Goal: Transaction & Acquisition: Purchase product/service

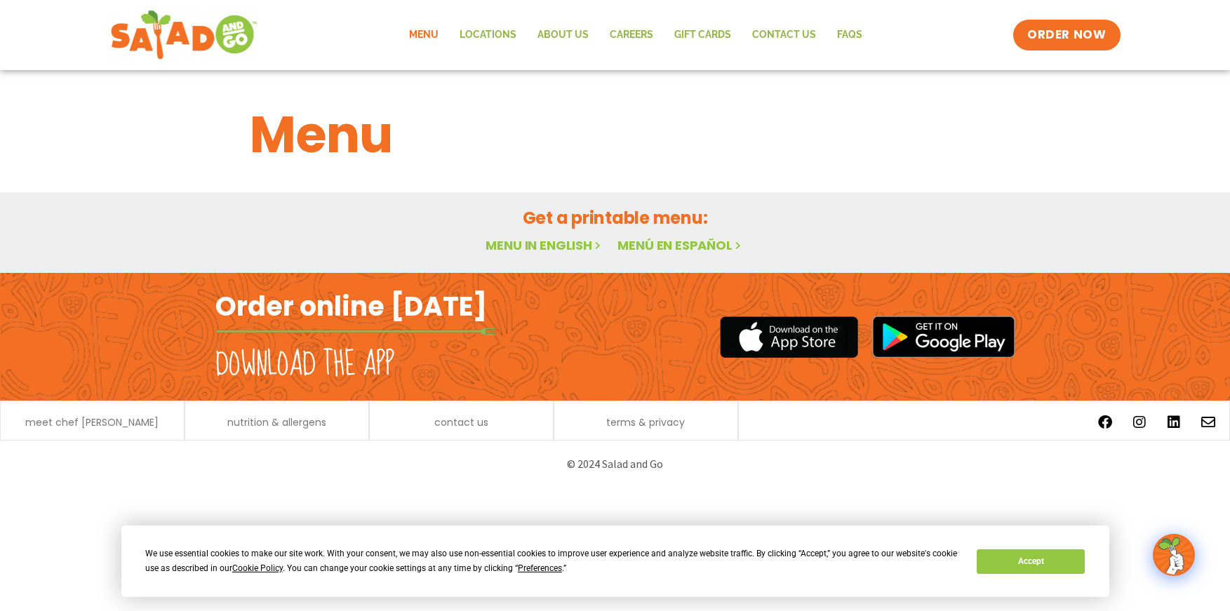
click at [432, 30] on link "Menu" at bounding box center [424, 35] width 51 height 32
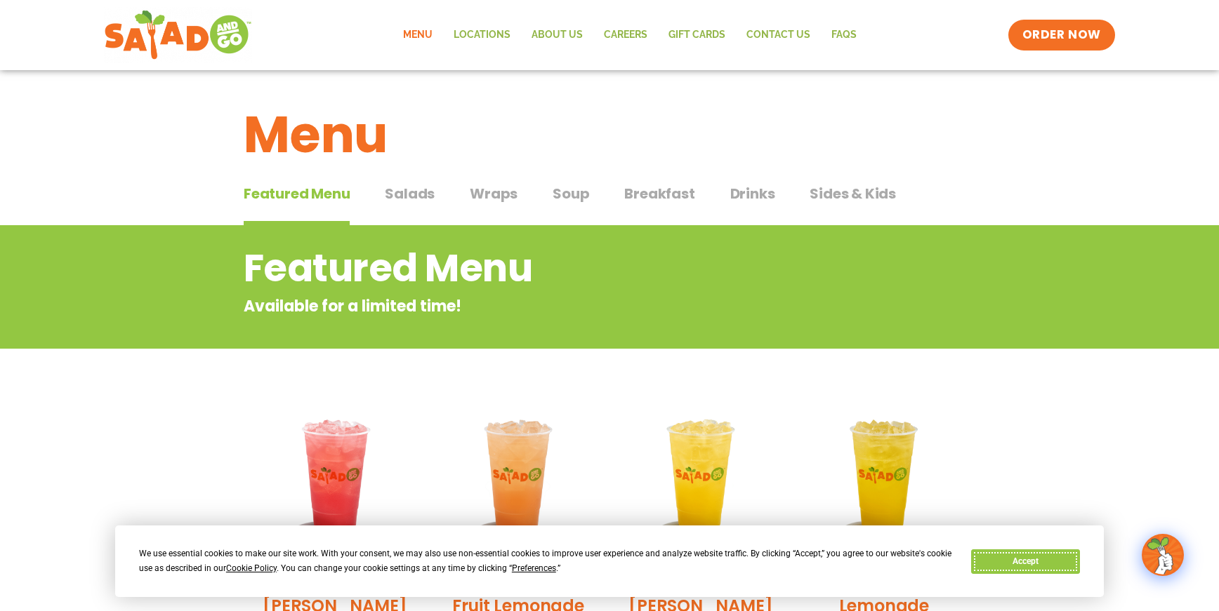
click at [1033, 561] on button "Accept" at bounding box center [1025, 562] width 108 height 25
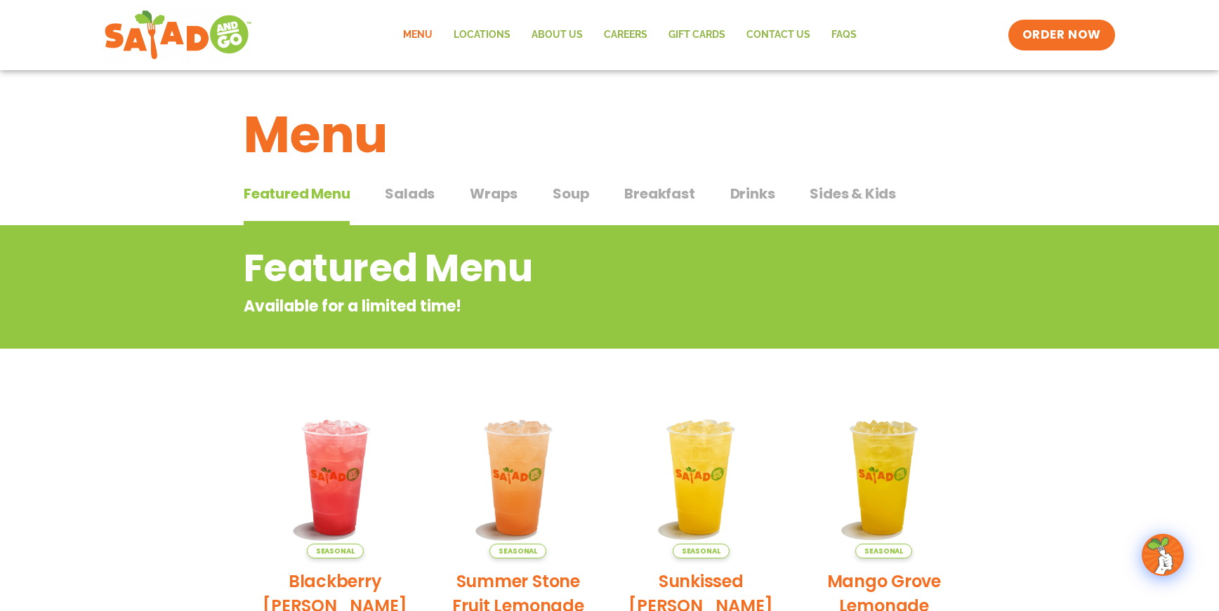
click at [413, 196] on span "Salads" at bounding box center [410, 193] width 50 height 21
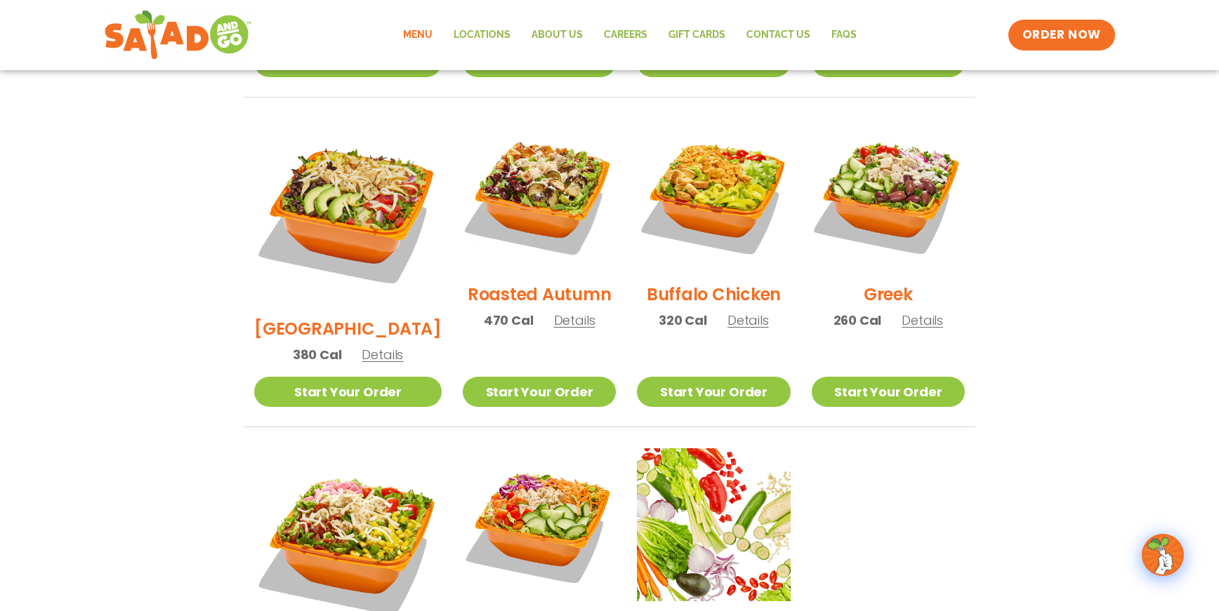
scroll to position [983, 0]
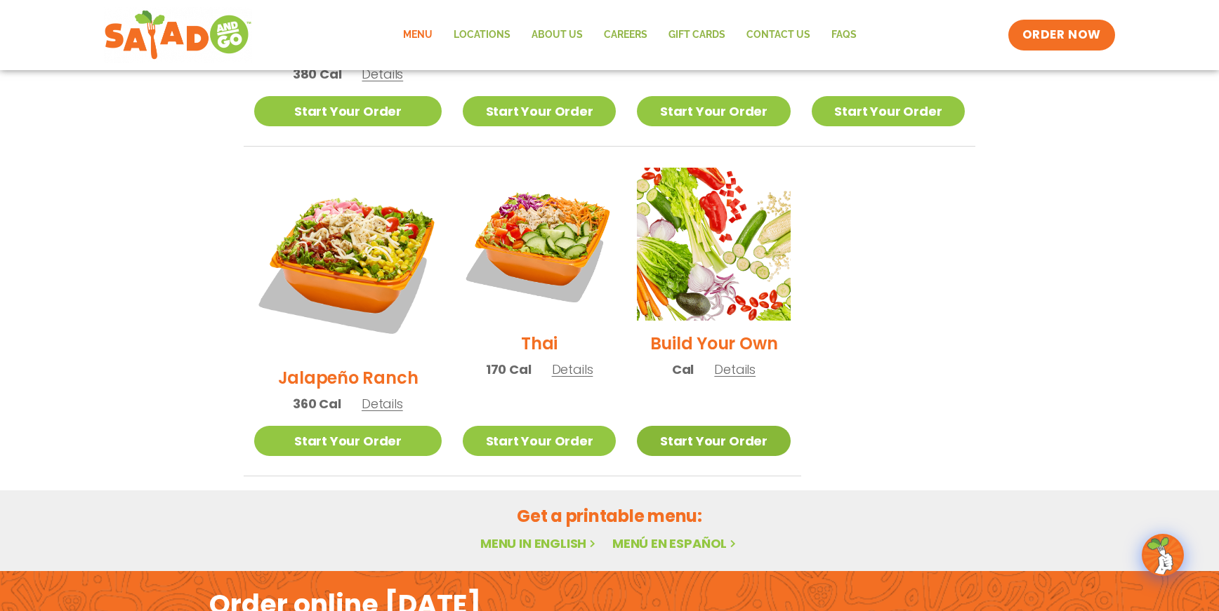
click at [715, 426] on link "Start Your Order" at bounding box center [713, 441] width 153 height 30
